Goal: Task Accomplishment & Management: Complete application form

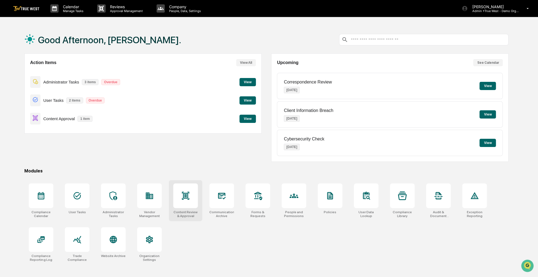
click at [192, 190] on div at bounding box center [185, 195] width 25 height 25
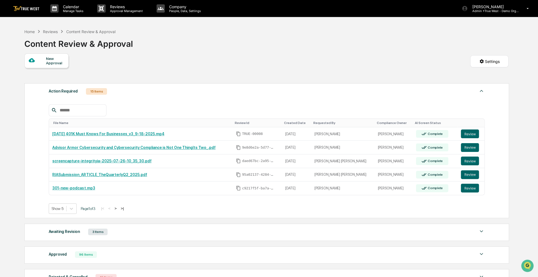
click at [59, 62] on div "New Approval" at bounding box center [55, 60] width 18 height 9
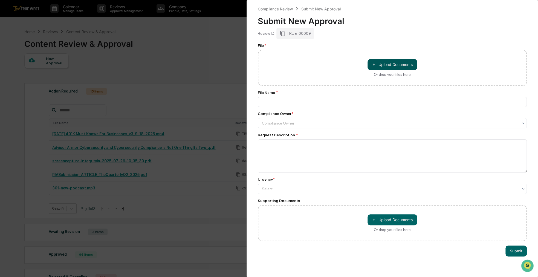
click at [387, 67] on button "＋ Upload Documents" at bounding box center [392, 64] width 50 height 11
type input "**********"
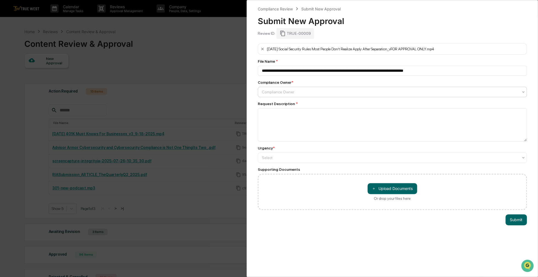
click at [297, 90] on div at bounding box center [390, 91] width 256 height 5
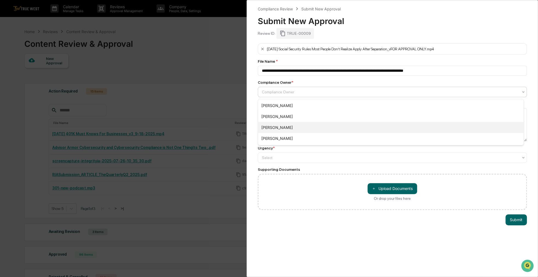
click at [289, 126] on div "[PERSON_NAME]" at bounding box center [390, 127] width 265 height 11
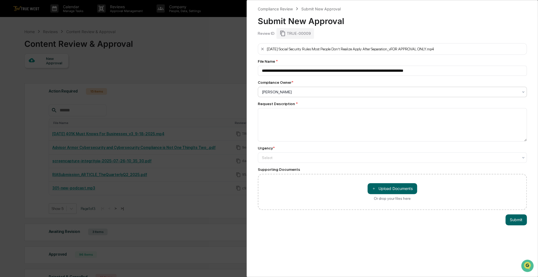
click at [337, 167] on div "**********" at bounding box center [392, 126] width 269 height 167
click at [302, 160] on div at bounding box center [390, 157] width 256 height 5
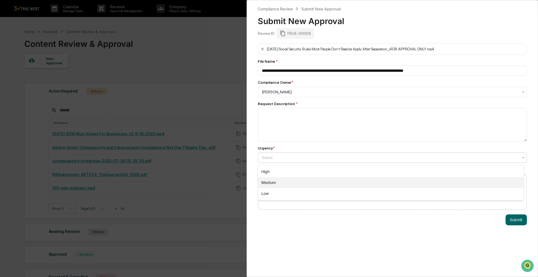
click at [289, 180] on div "Medium" at bounding box center [390, 182] width 265 height 11
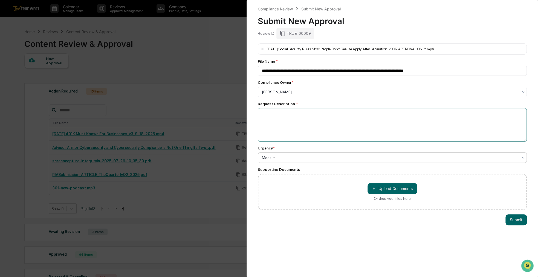
click at [297, 126] on textarea at bounding box center [392, 124] width 269 height 33
type textarea "********"
click at [517, 219] on button "Submit" at bounding box center [515, 219] width 21 height 11
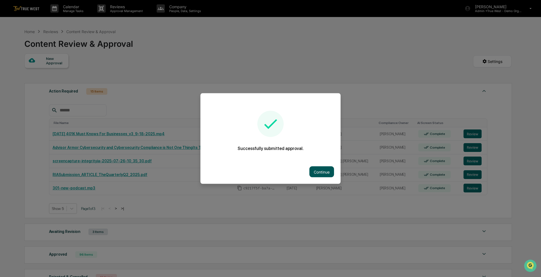
click at [313, 173] on button "Continue" at bounding box center [321, 171] width 25 height 11
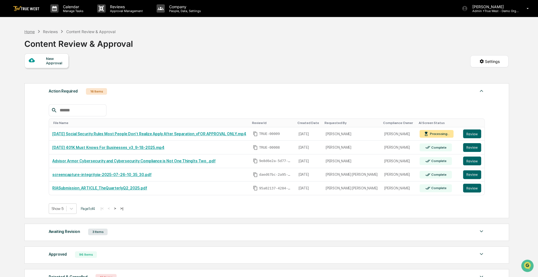
click at [31, 33] on div "Home" at bounding box center [29, 31] width 10 height 5
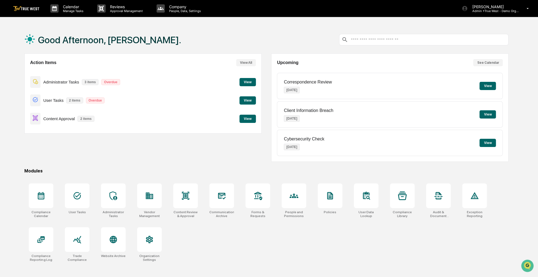
click at [127, 140] on div "Action Items View All Administrator Tasks 3 items Overdue View User Tasks 2 ite…" at bounding box center [142, 107] width 237 height 108
click at [245, 120] on button "View" at bounding box center [247, 119] width 16 height 8
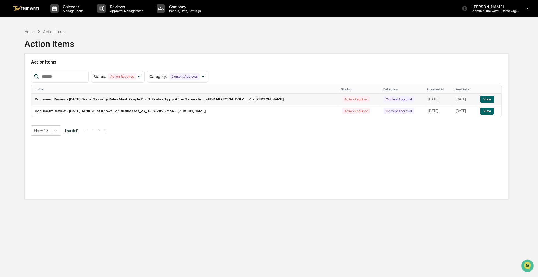
click at [484, 100] on button "View" at bounding box center [487, 99] width 14 height 7
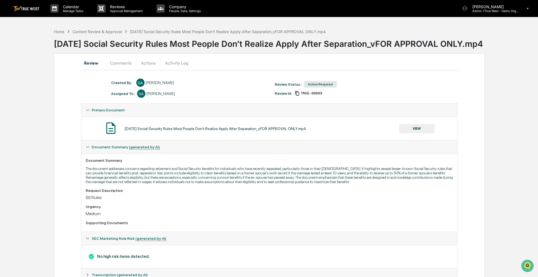
click at [148, 63] on button "Actions" at bounding box center [148, 62] width 25 height 13
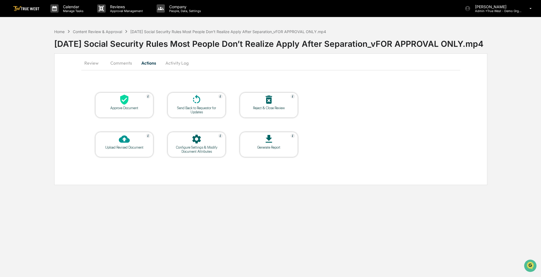
click at [132, 97] on div at bounding box center [124, 100] width 55 height 12
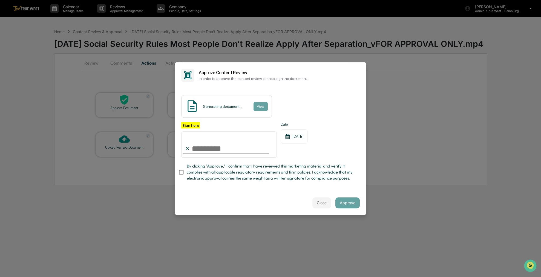
click at [198, 172] on span "By clicking "Approve," I confirm that I have reviewed this marketing material a…" at bounding box center [271, 172] width 169 height 18
click at [198, 152] on input "Sign here" at bounding box center [228, 144] width 95 height 26
type input "**********"
click at [349, 201] on button "Approve" at bounding box center [347, 202] width 24 height 11
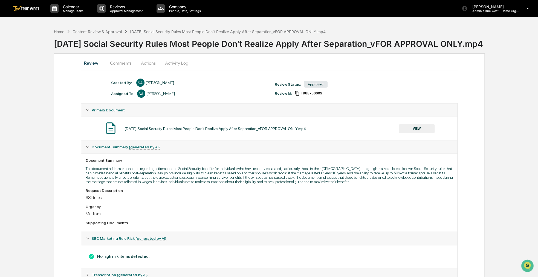
click at [148, 63] on button "Actions" at bounding box center [148, 62] width 25 height 13
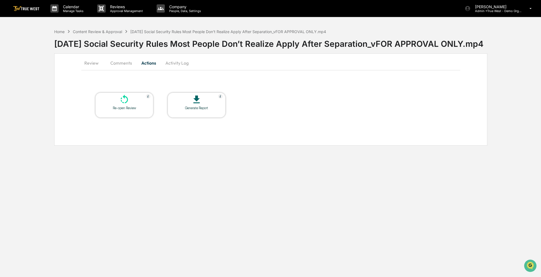
click at [135, 103] on div at bounding box center [124, 100] width 55 height 12
click at [62, 29] on div "Home" at bounding box center [59, 31] width 10 height 5
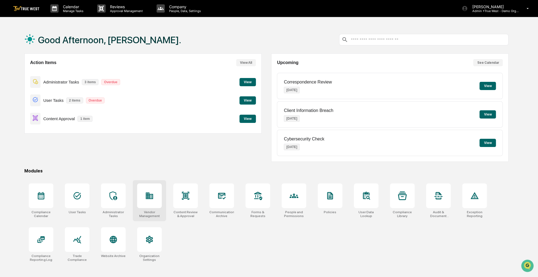
click at [153, 198] on icon at bounding box center [149, 195] width 9 height 9
